Goal: Information Seeking & Learning: Learn about a topic

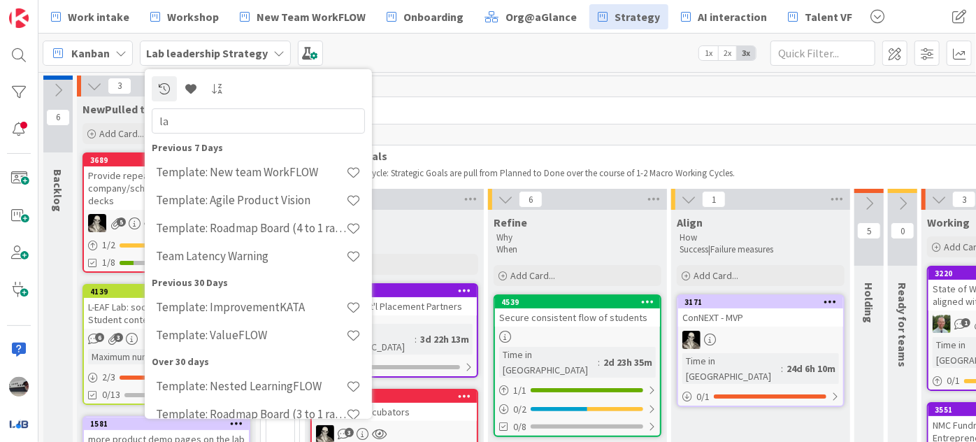
type input "l"
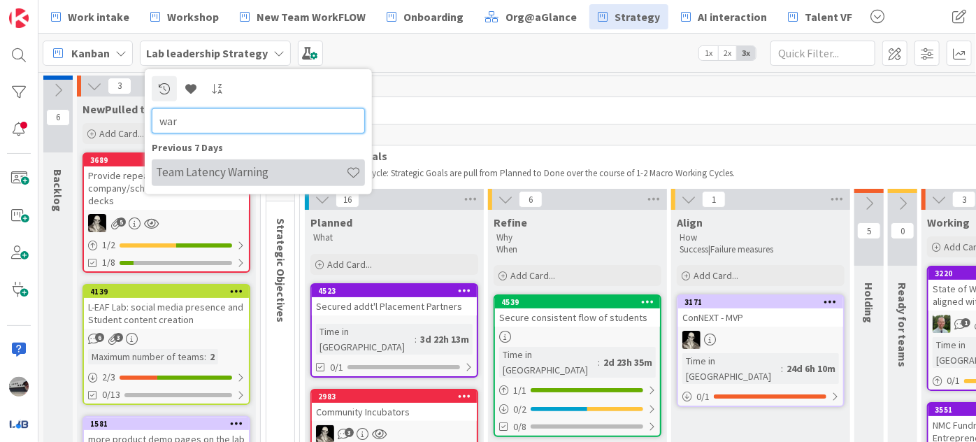
type input "war"
click at [266, 173] on h4 "Team Latency Warning" at bounding box center [251, 172] width 190 height 14
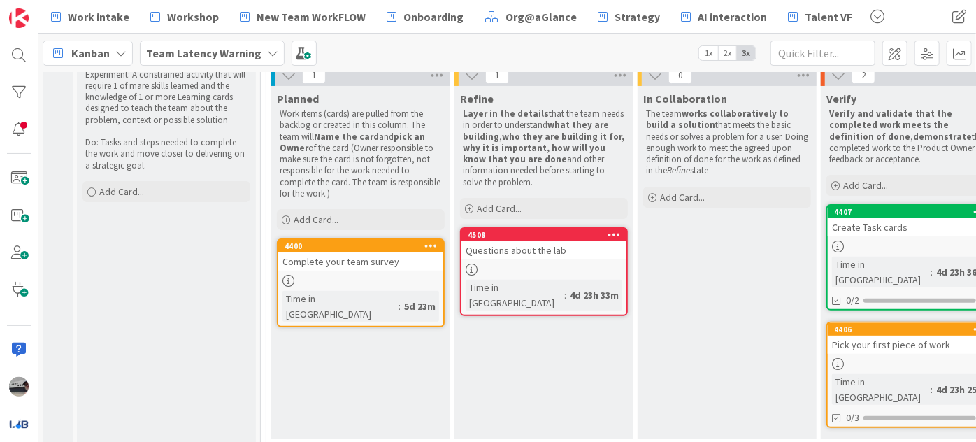
scroll to position [180, 0]
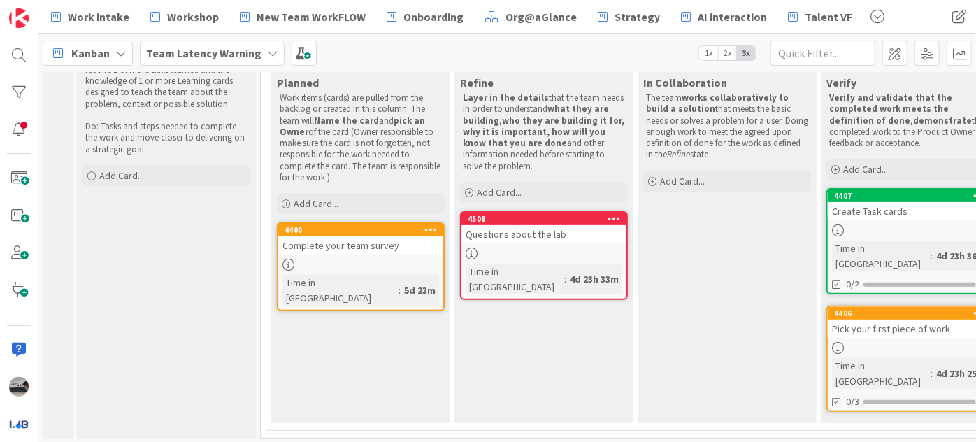
click at [853, 319] on div "Pick your first piece of work" at bounding box center [910, 328] width 165 height 18
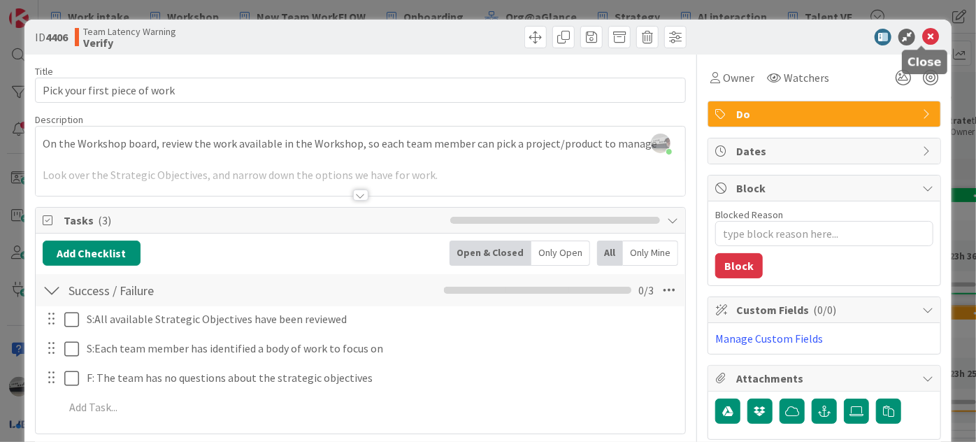
click at [922, 35] on icon at bounding box center [930, 37] width 17 height 17
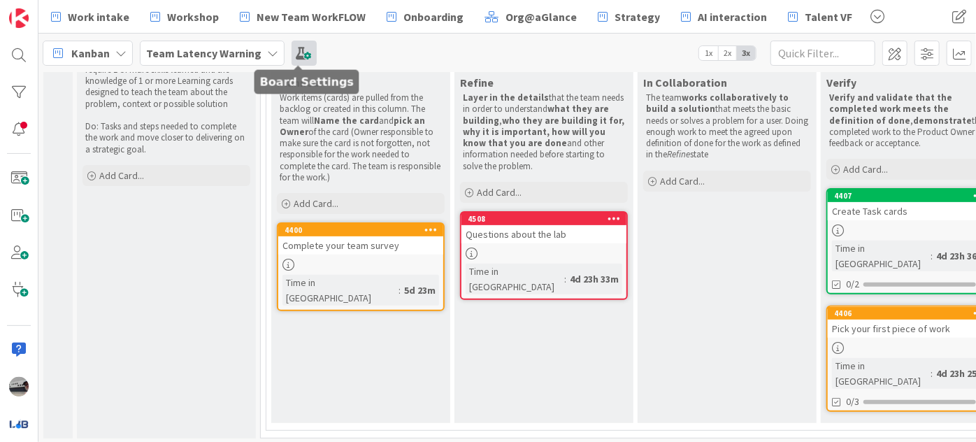
click at [303, 53] on span at bounding box center [304, 53] width 25 height 25
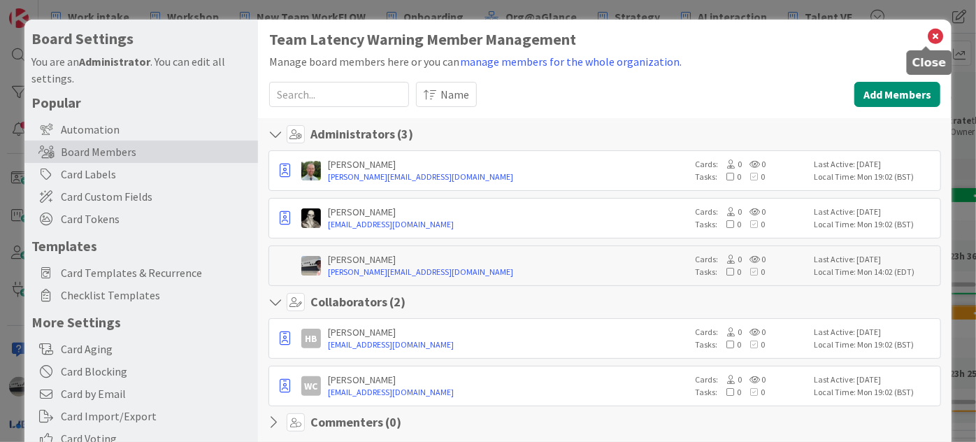
click at [926, 33] on icon at bounding box center [935, 37] width 18 height 20
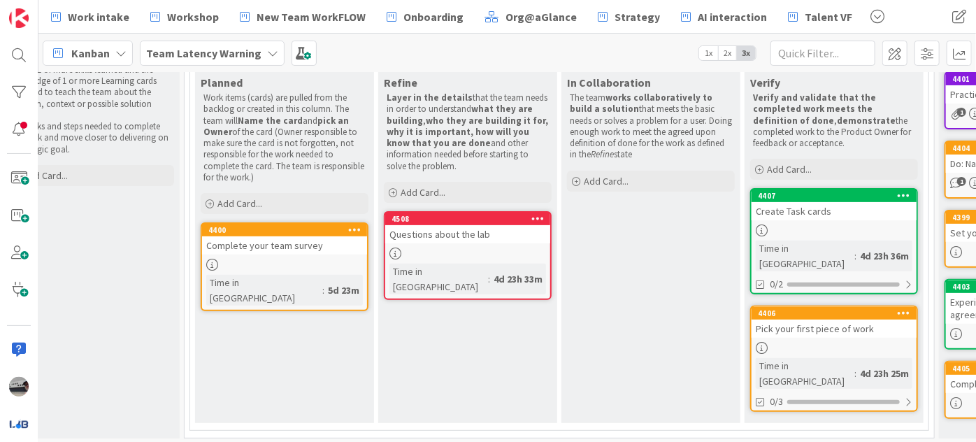
scroll to position [180, 85]
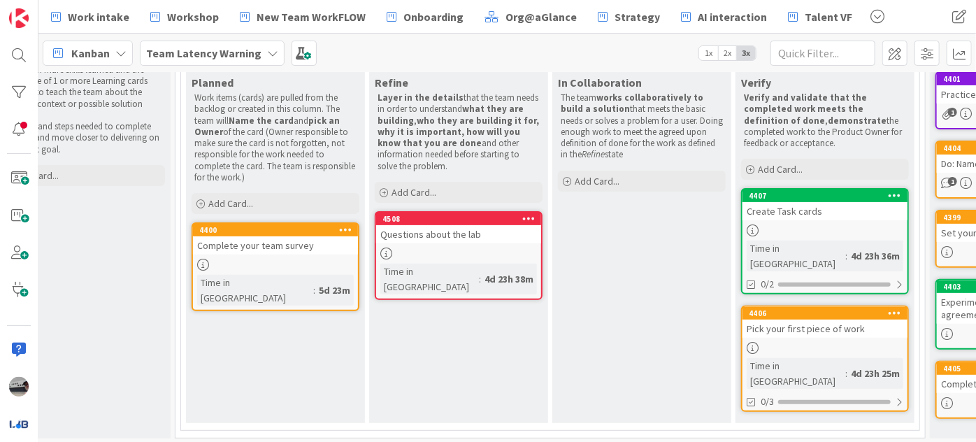
click at [268, 48] on icon at bounding box center [272, 53] width 11 height 11
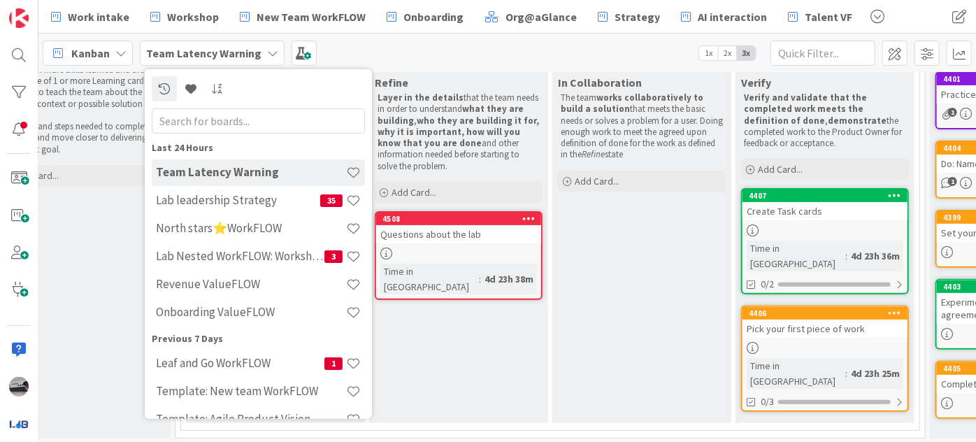
click at [433, 45] on div "Kanban Team Latency Warning Last 24 Hours Team Latency Warning Lab leadership S…" at bounding box center [506, 53] width 937 height 38
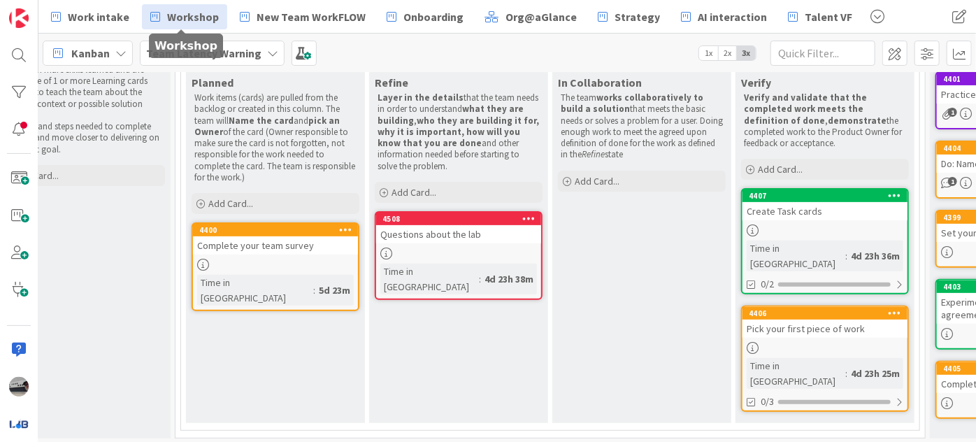
click at [179, 10] on span "Workshop" at bounding box center [193, 16] width 52 height 17
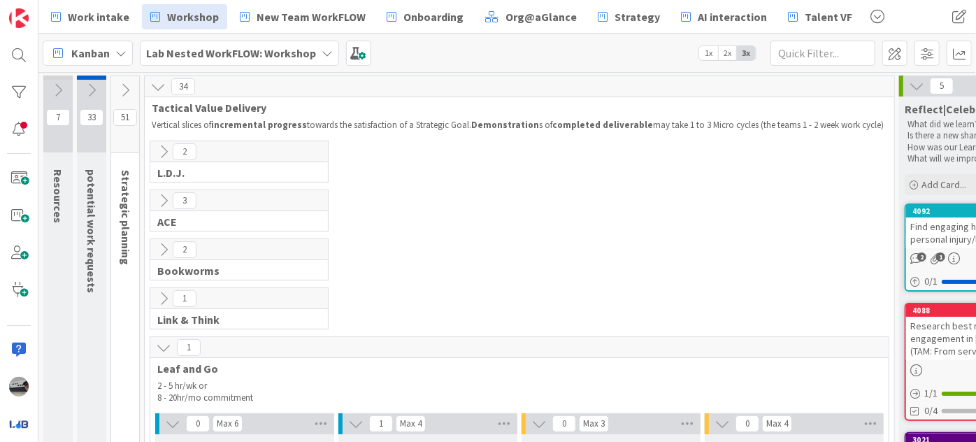
click at [129, 92] on icon at bounding box center [124, 89] width 15 height 15
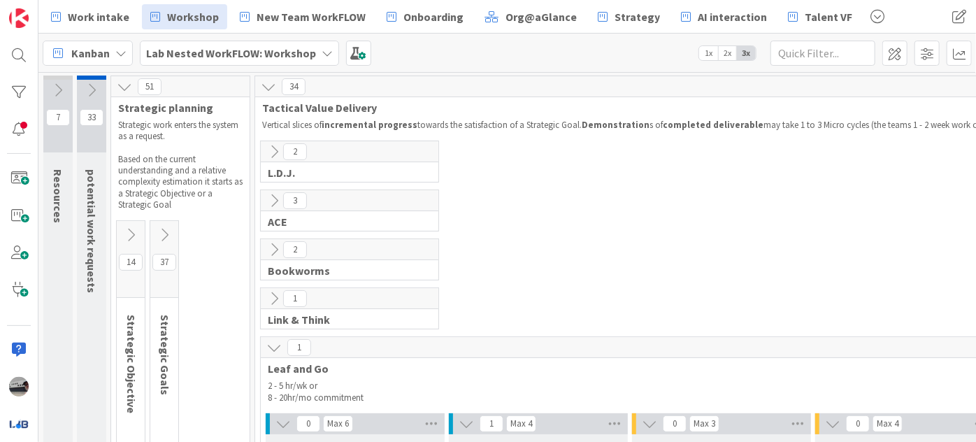
click at [168, 231] on icon at bounding box center [164, 234] width 15 height 15
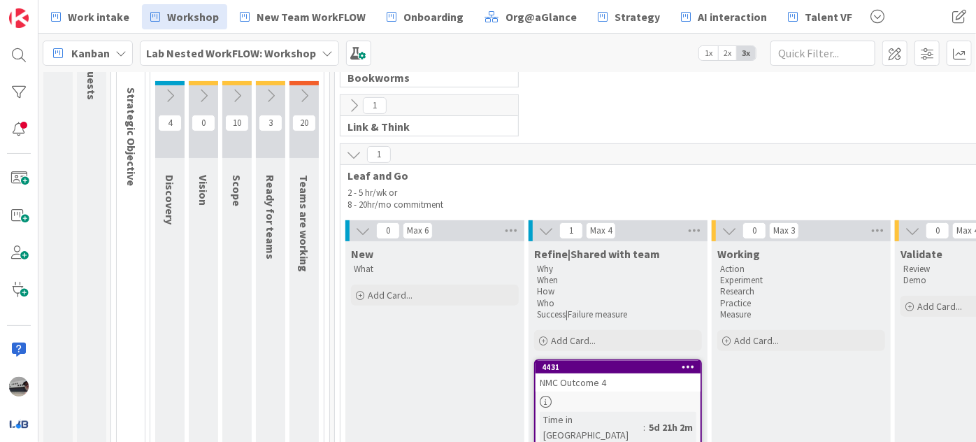
scroll to position [127, 0]
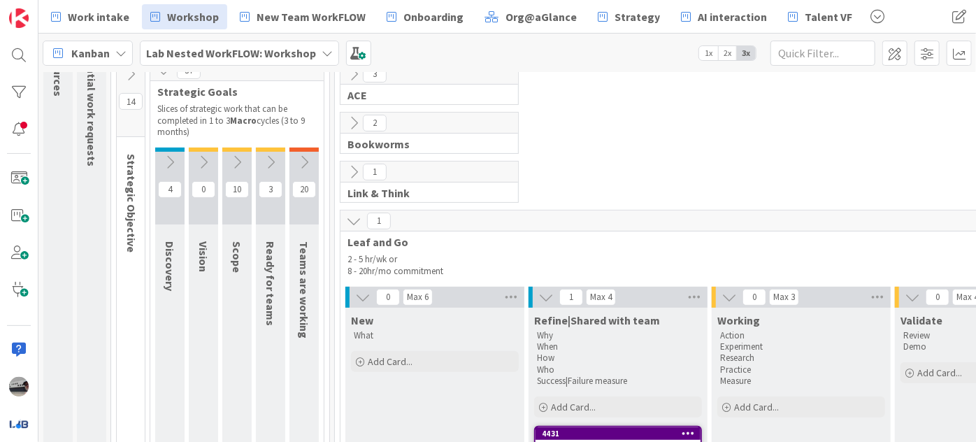
click at [305, 164] on icon at bounding box center [303, 161] width 15 height 15
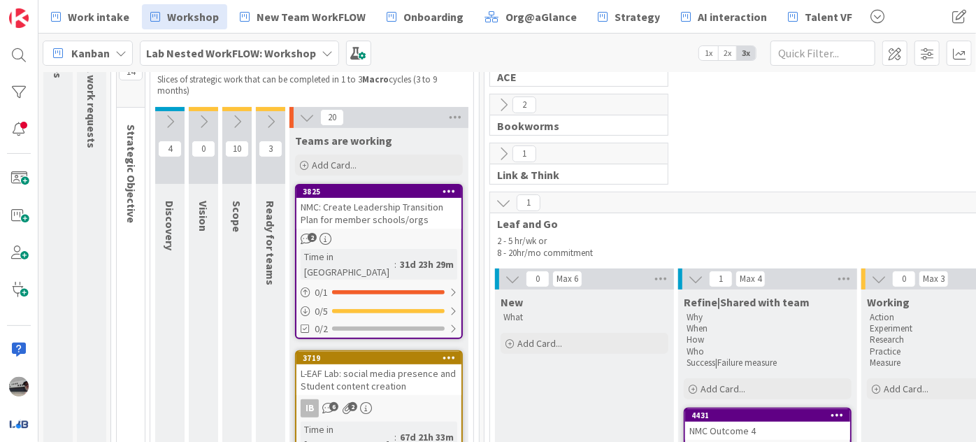
scroll to position [0, 0]
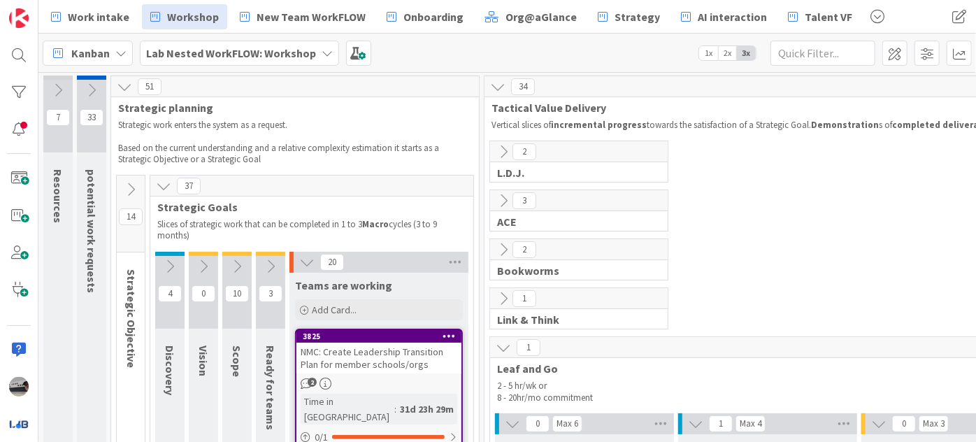
click at [130, 189] on icon at bounding box center [130, 189] width 15 height 15
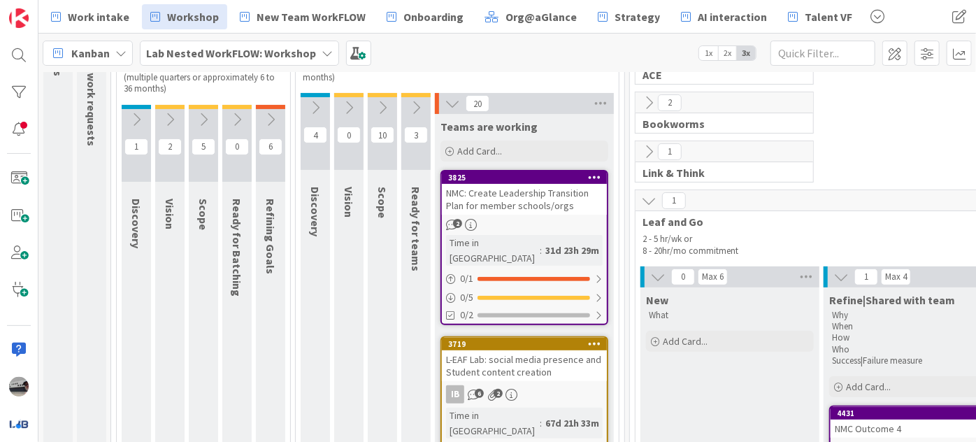
scroll to position [127, 0]
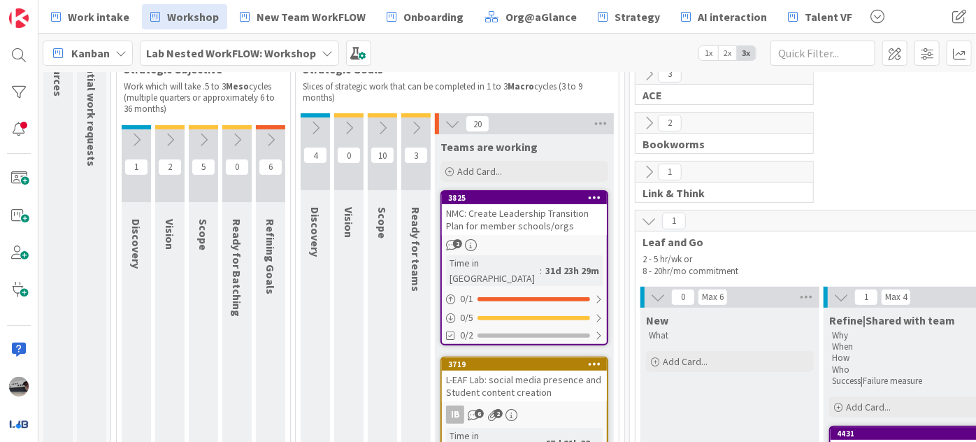
click at [270, 136] on icon at bounding box center [270, 139] width 15 height 15
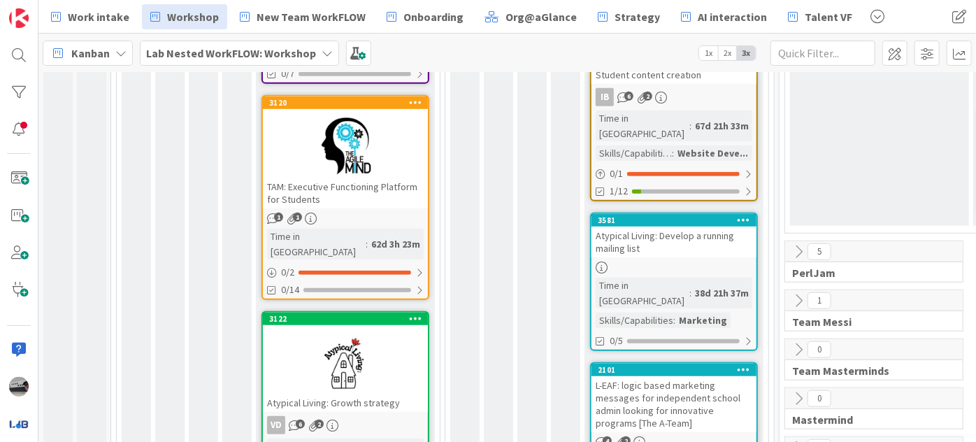
scroll to position [445, 0]
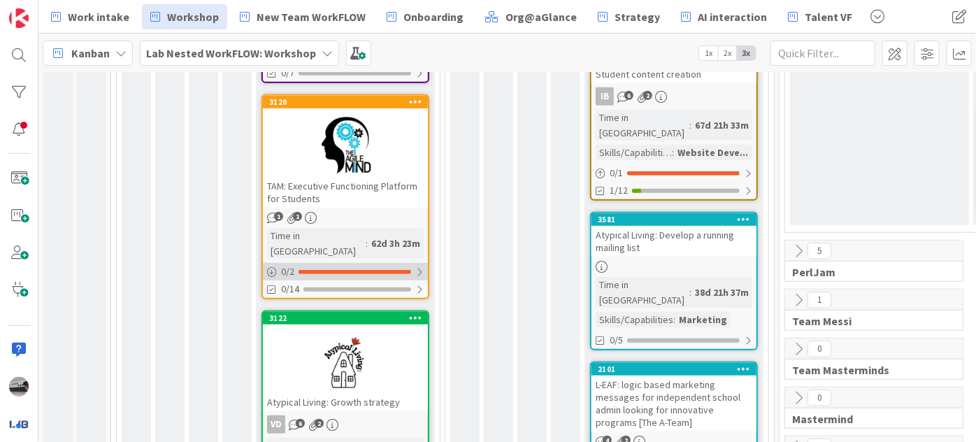
click at [421, 266] on div at bounding box center [419, 271] width 8 height 11
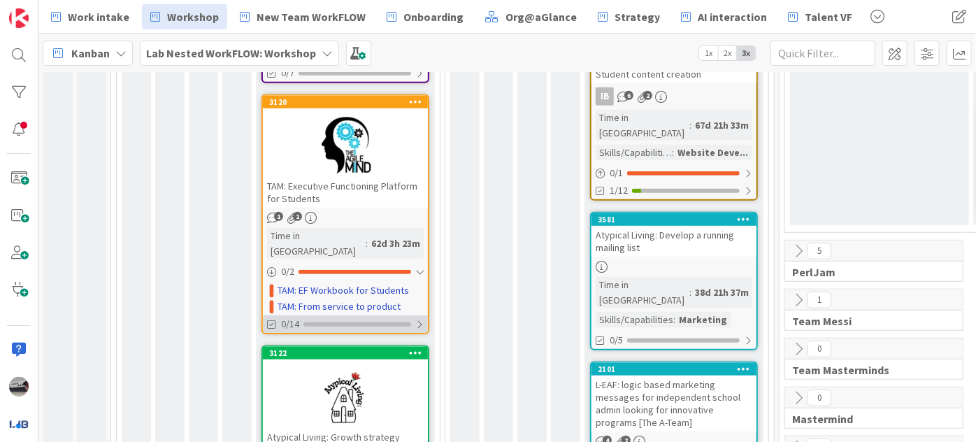
click at [419, 319] on div at bounding box center [419, 324] width 8 height 11
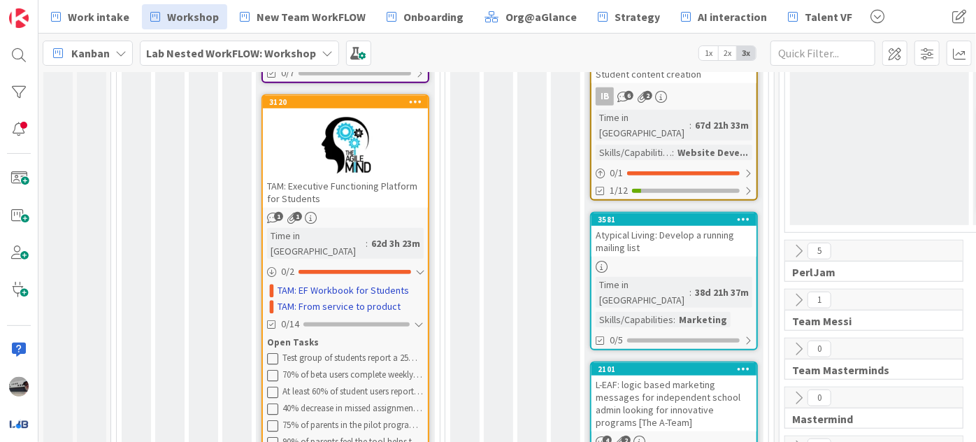
click at [308, 136] on div at bounding box center [345, 145] width 165 height 63
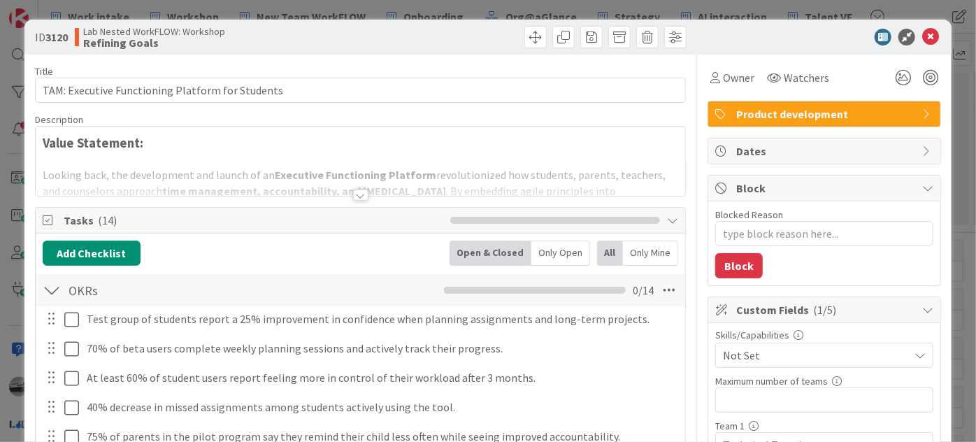
type textarea "x"
click at [924, 35] on icon at bounding box center [930, 37] width 17 height 17
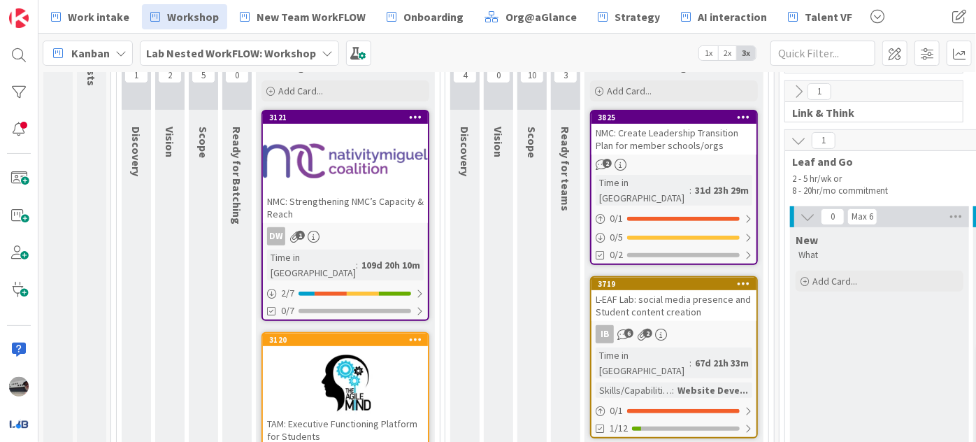
scroll to position [196, 0]
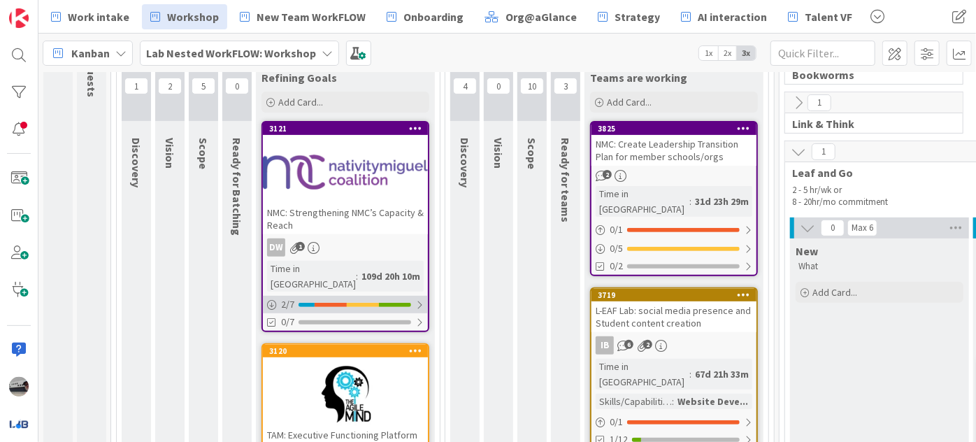
click at [424, 296] on div "2 / 7" at bounding box center [345, 304] width 165 height 17
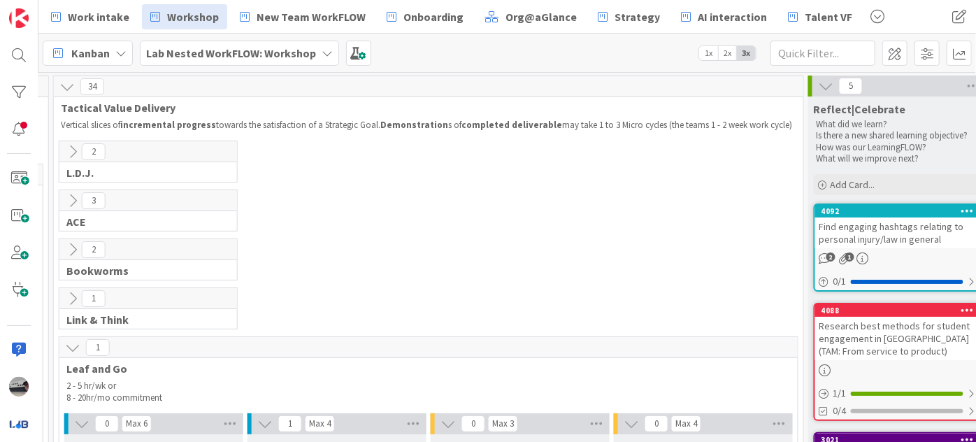
scroll to position [0, 823]
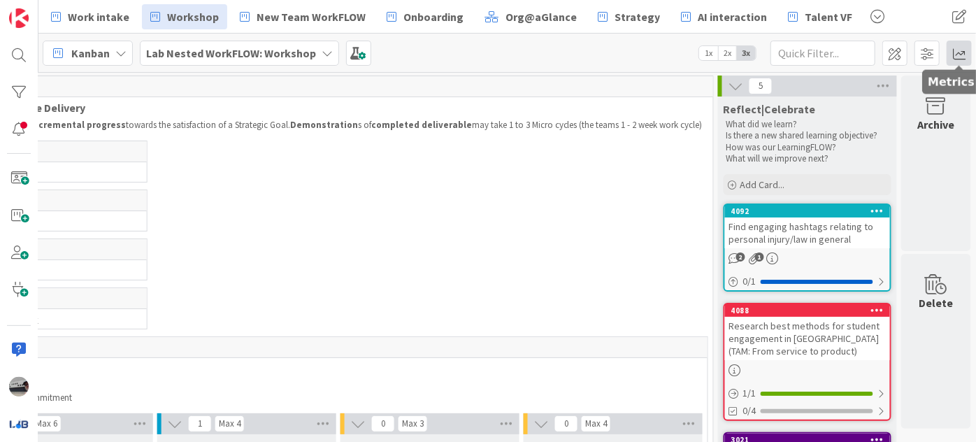
click at [956, 50] on span at bounding box center [959, 53] width 25 height 25
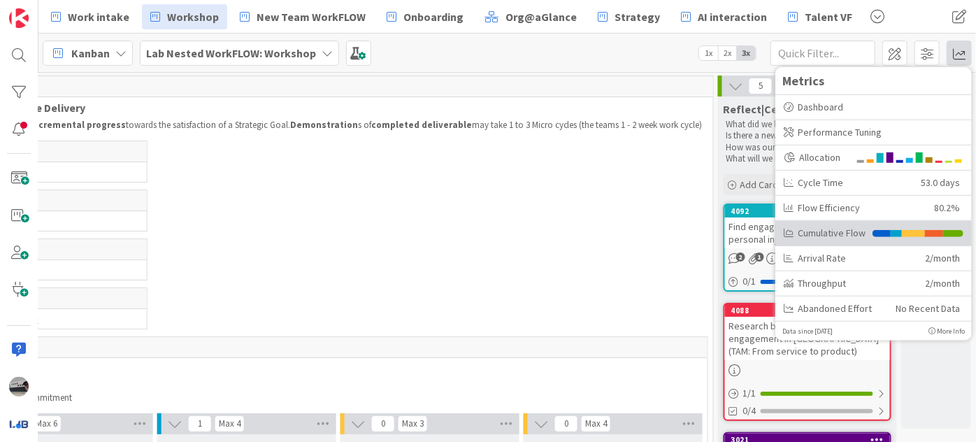
click at [823, 229] on div "Cumulative Flow" at bounding box center [825, 232] width 82 height 15
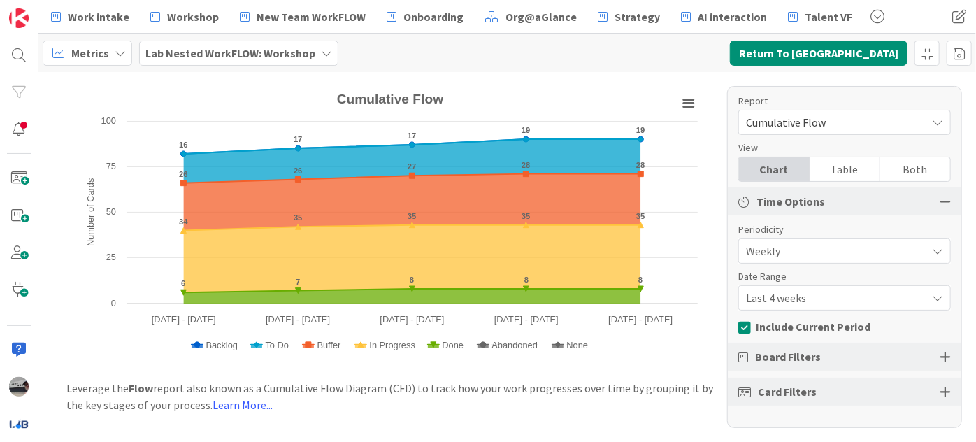
click at [121, 53] on icon at bounding box center [120, 53] width 11 height 11
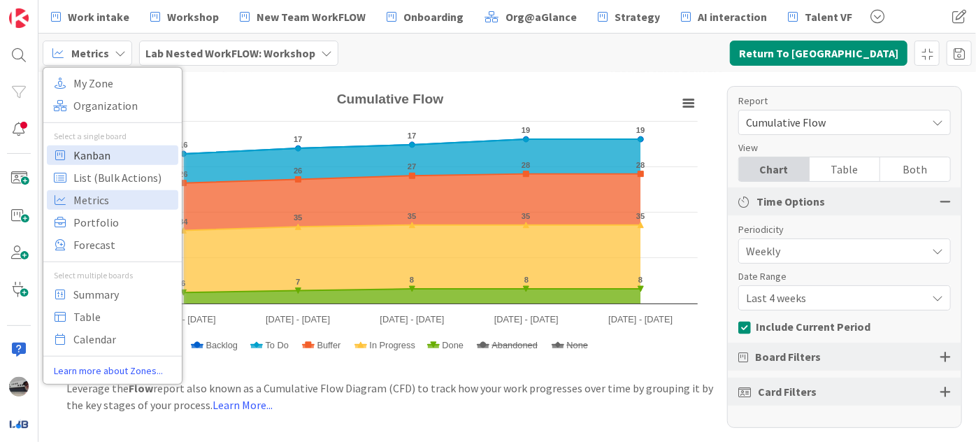
click at [104, 164] on span "Kanban" at bounding box center [123, 154] width 101 height 21
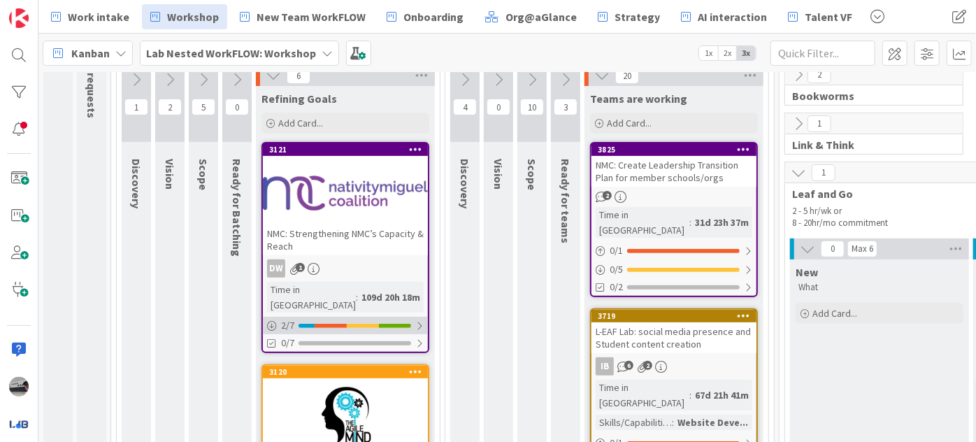
scroll to position [254, 0]
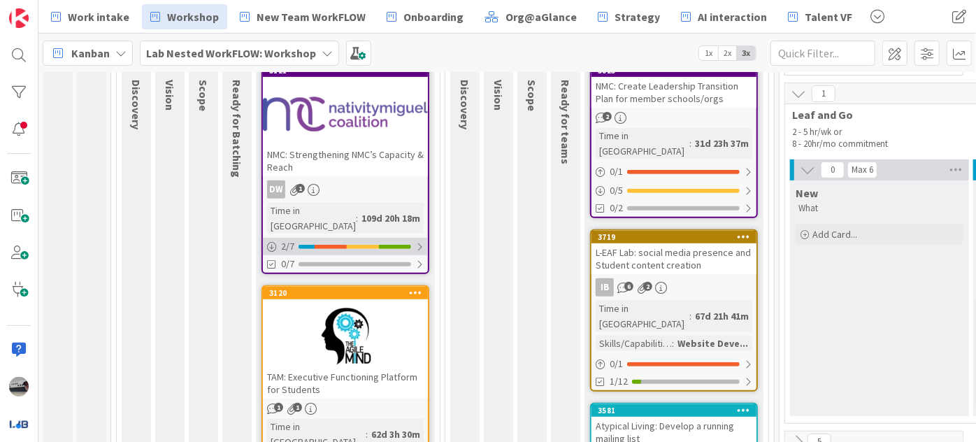
click at [417, 241] on div at bounding box center [419, 246] width 8 height 11
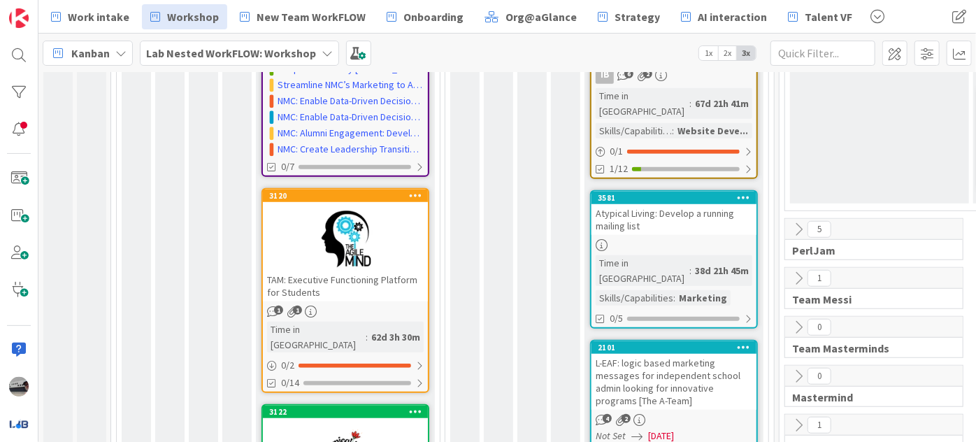
scroll to position [572, 0]
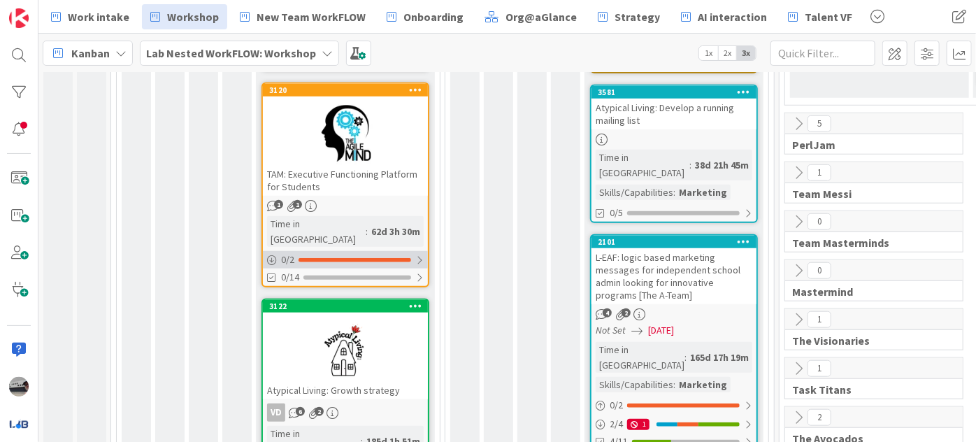
click at [418, 254] on div at bounding box center [419, 259] width 8 height 11
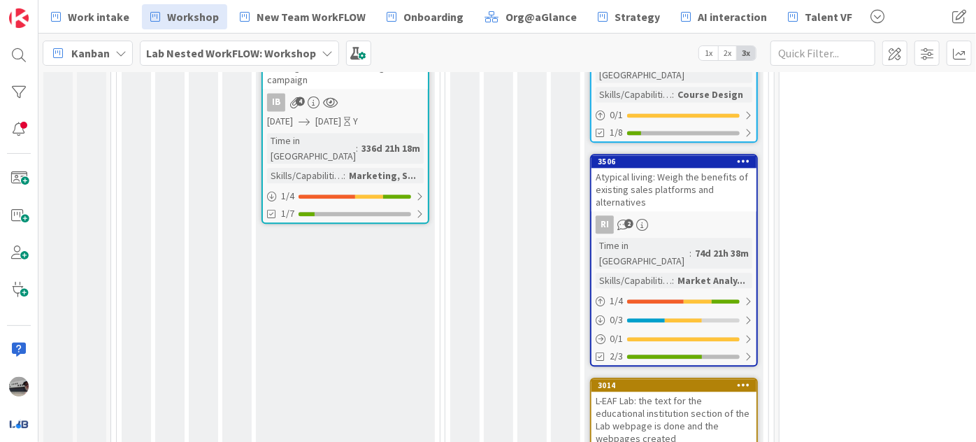
scroll to position [1629, 0]
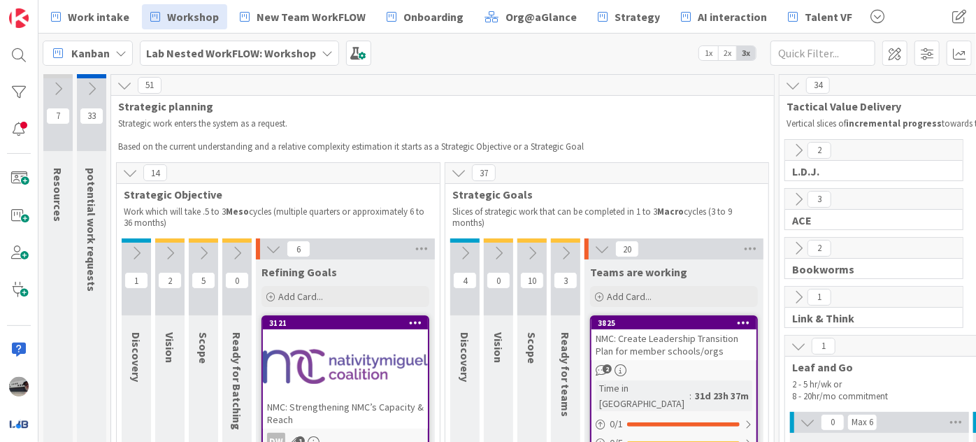
scroll to position [0, 0]
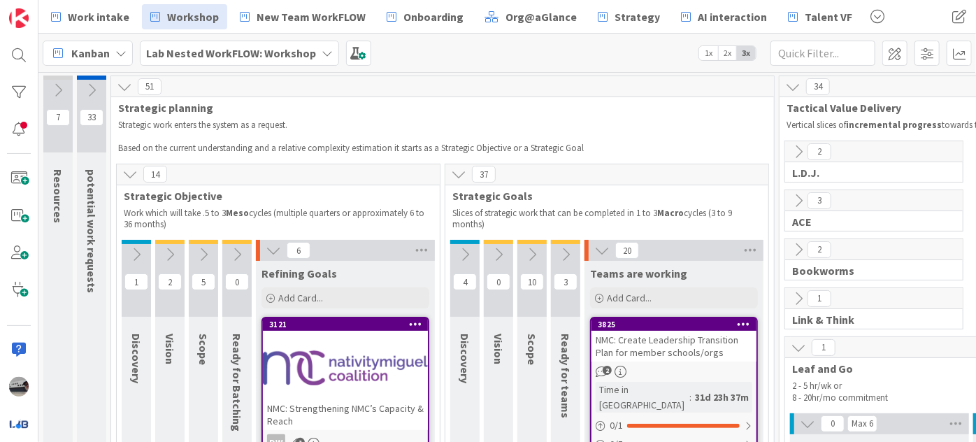
click at [271, 247] on icon at bounding box center [273, 250] width 15 height 15
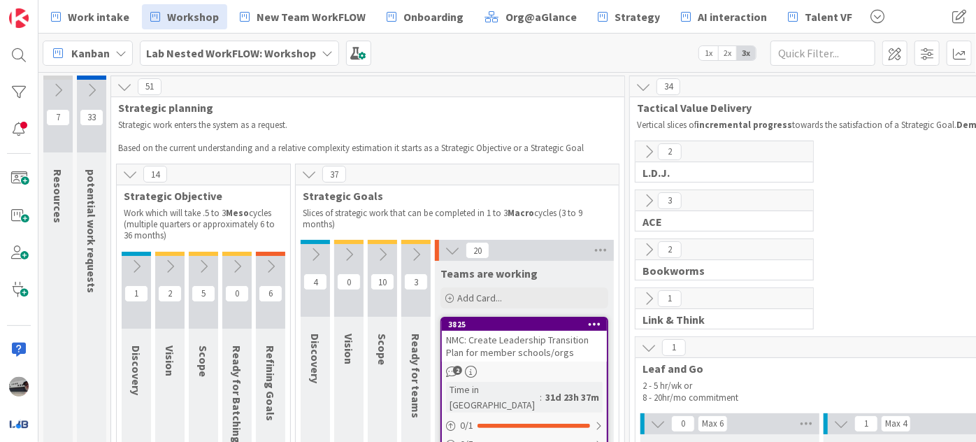
click at [456, 249] on icon at bounding box center [452, 250] width 15 height 15
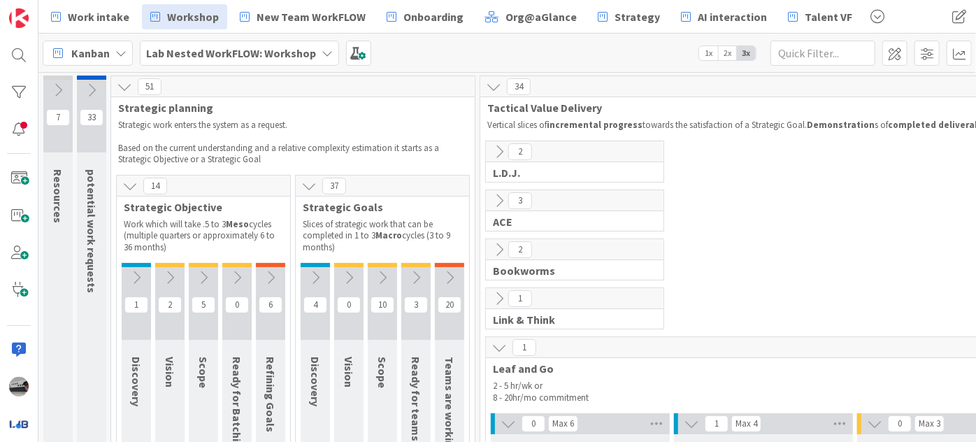
click at [499, 422] on button at bounding box center [508, 424] width 18 height 18
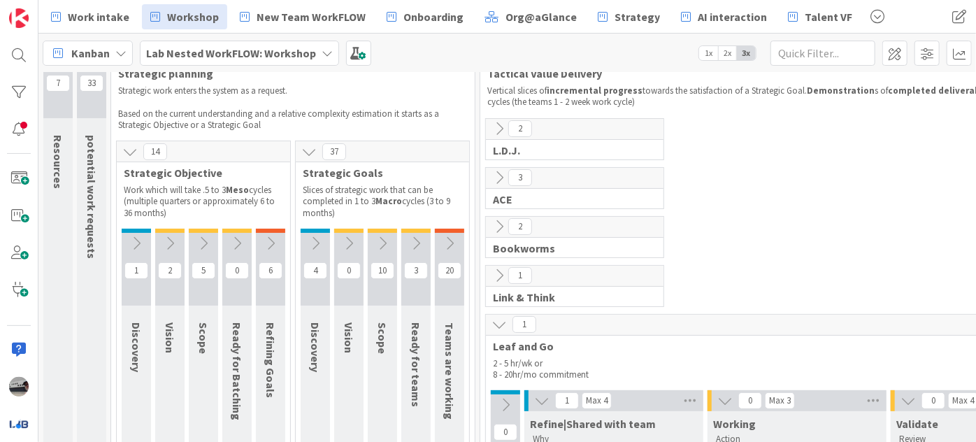
scroll to position [63, 0]
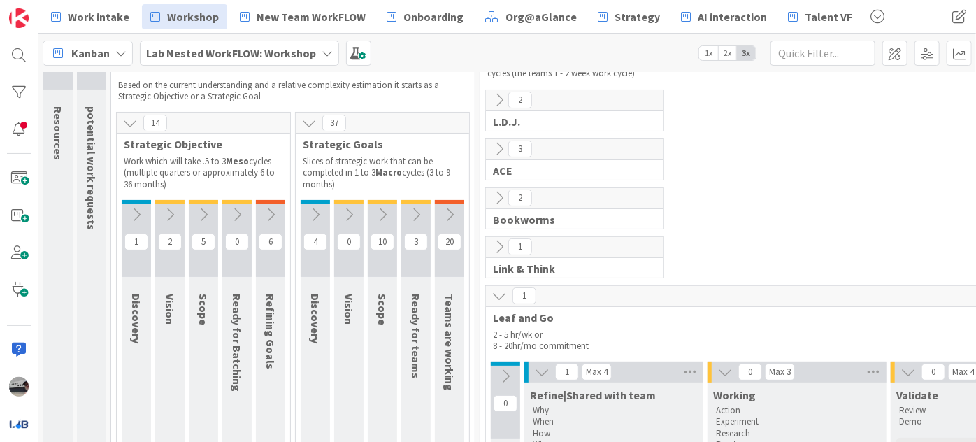
click at [546, 370] on icon at bounding box center [541, 371] width 15 height 15
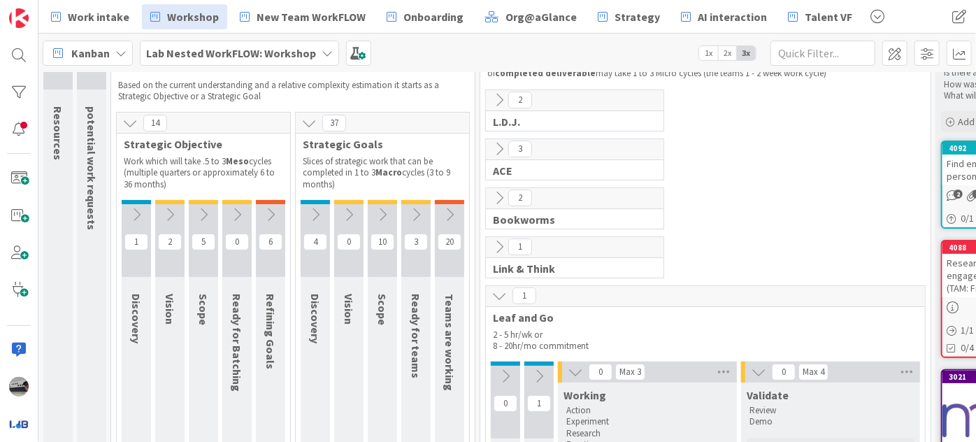
click at [575, 370] on icon at bounding box center [575, 371] width 15 height 15
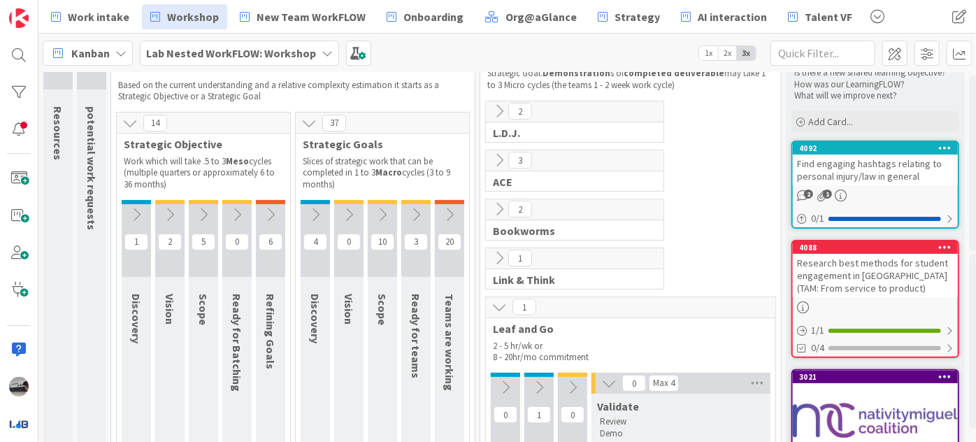
click at [607, 379] on icon at bounding box center [608, 382] width 15 height 15
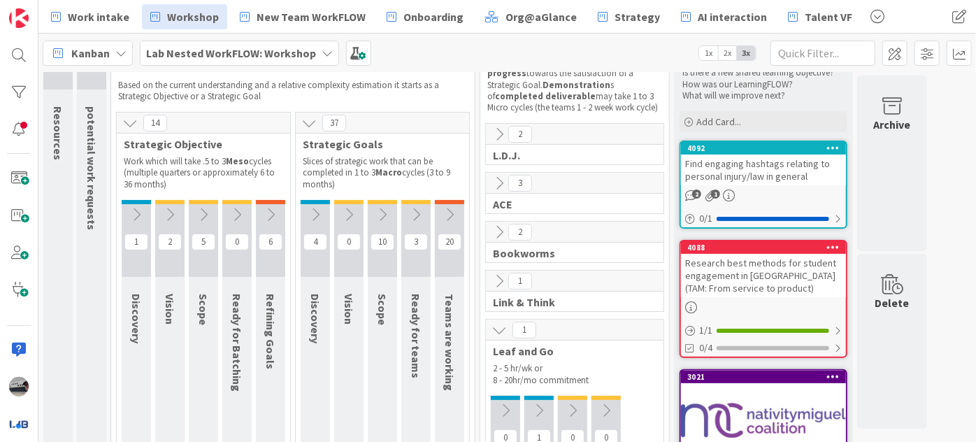
click at [500, 326] on icon at bounding box center [498, 329] width 15 height 15
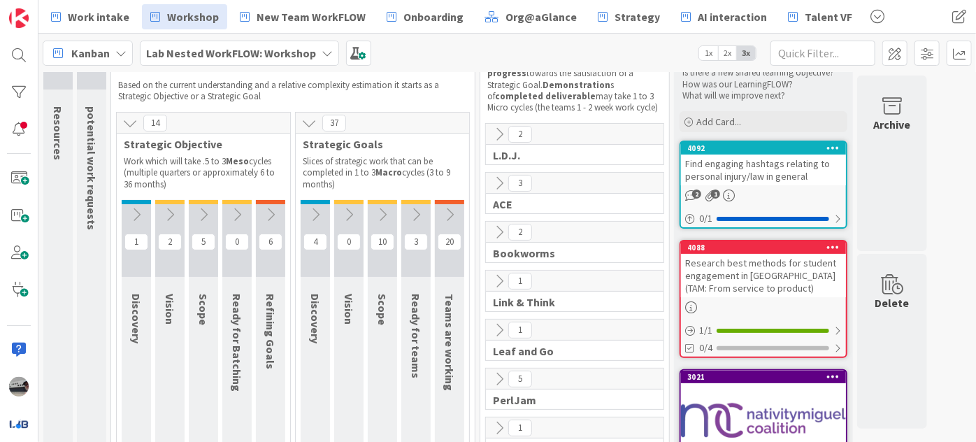
click at [322, 55] on icon at bounding box center [327, 53] width 11 height 11
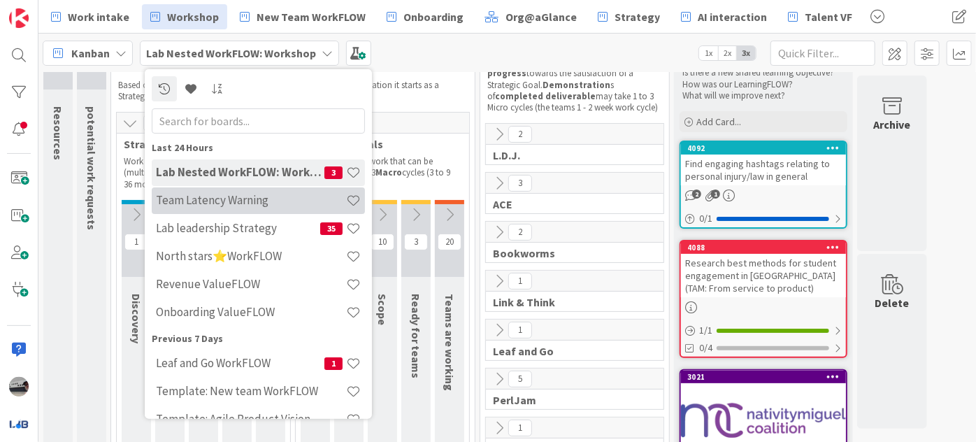
click at [253, 197] on h4 "Team Latency Warning" at bounding box center [251, 200] width 190 height 14
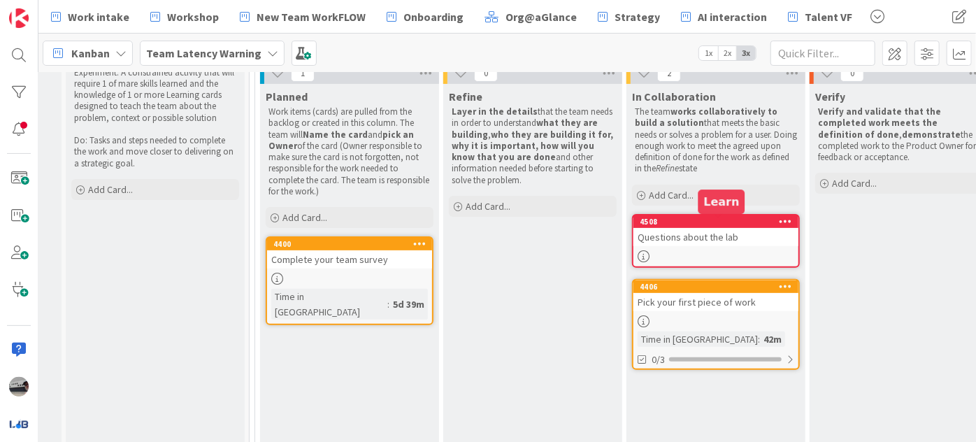
scroll to position [162, 11]
